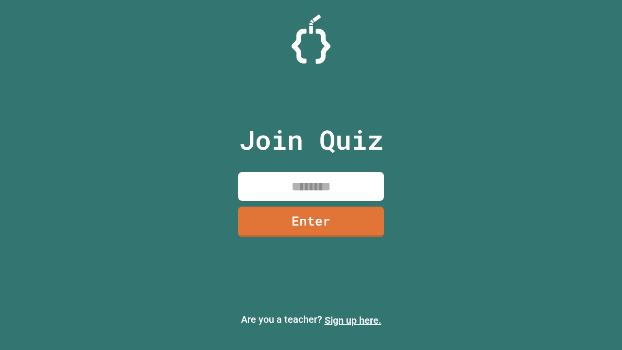
click at [353, 320] on link "Sign up here." at bounding box center [352, 320] width 57 height 12
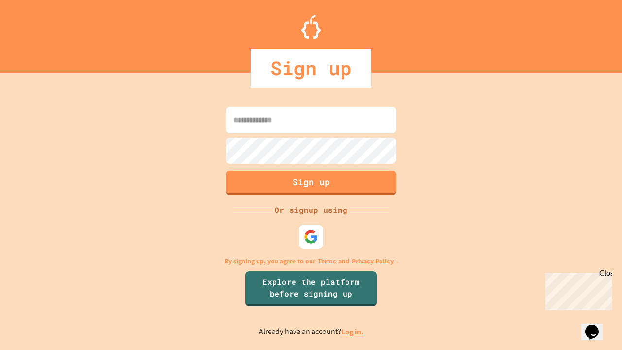
click at [353, 331] on link "Log in." at bounding box center [352, 331] width 22 height 10
